Goal: Check status: Check status

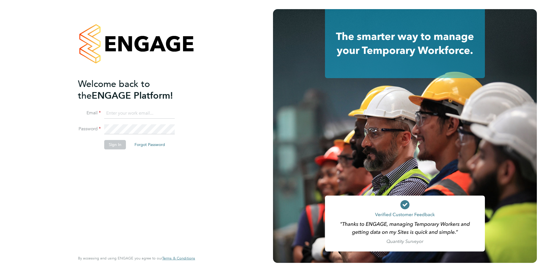
type input "[PERSON_NAME][EMAIL_ADDRESS][PERSON_NAME][DOMAIN_NAME]"
click at [120, 148] on button "Sign In" at bounding box center [115, 144] width 22 height 9
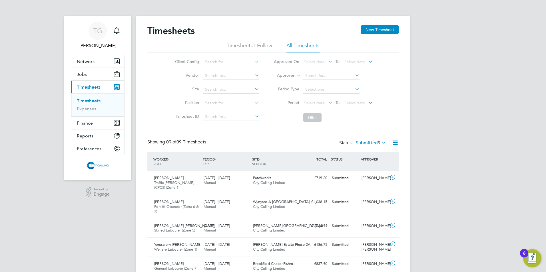
click at [313, 104] on span "Select date" at bounding box center [314, 102] width 21 height 5
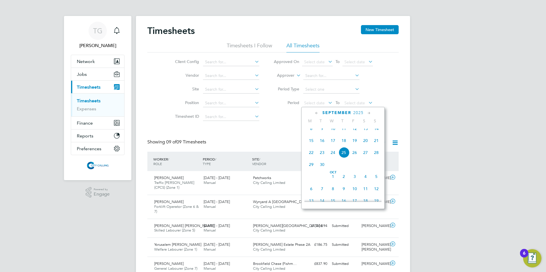
click at [311, 144] on span "15" at bounding box center [311, 140] width 11 height 11
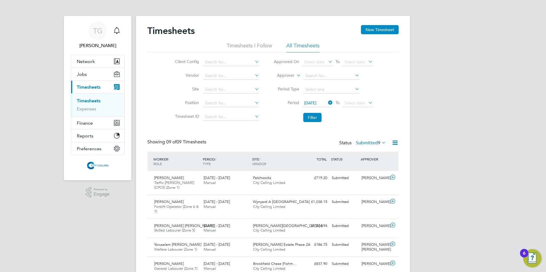
click at [354, 105] on span "Select date" at bounding box center [354, 102] width 21 height 5
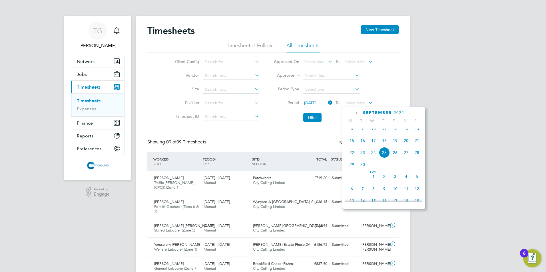
click at [416, 145] on span "21" at bounding box center [416, 140] width 11 height 11
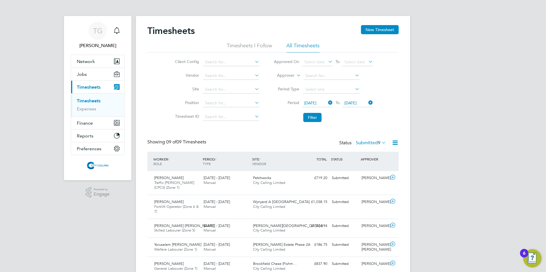
click at [317, 116] on button "Filter" at bounding box center [312, 117] width 18 height 9
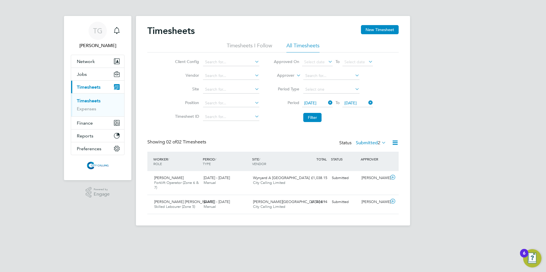
drag, startPoint x: 310, startPoint y: 118, endPoint x: 317, endPoint y: 130, distance: 14.2
click at [310, 118] on button "Filter" at bounding box center [312, 117] width 18 height 9
click at [372, 145] on label "Submitted 2" at bounding box center [371, 143] width 30 height 6
click at [368, 143] on label "Submitted 2" at bounding box center [371, 143] width 30 height 6
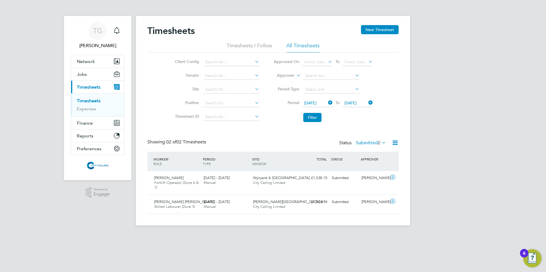
drag, startPoint x: 310, startPoint y: 118, endPoint x: 316, endPoint y: 120, distance: 6.1
click at [310, 118] on button "Filter" at bounding box center [312, 117] width 18 height 9
